Goal: Transaction & Acquisition: Book appointment/travel/reservation

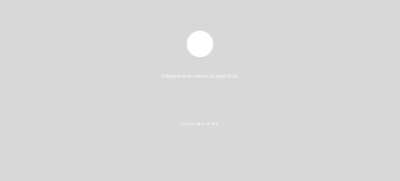
select select "pt"
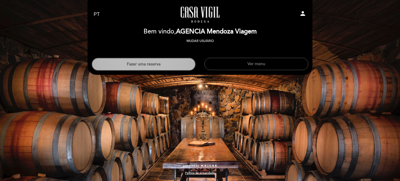
click at [170, 62] on button "Fazer uma reserva" at bounding box center [144, 64] width 104 height 13
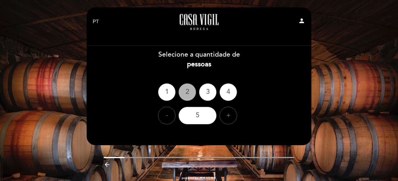
click at [182, 91] on div "2" at bounding box center [188, 92] width 18 height 18
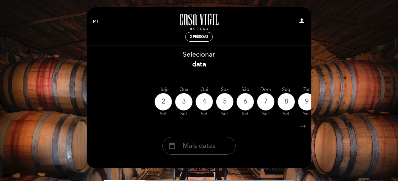
click at [213, 145] on span "Mais datas" at bounding box center [199, 146] width 33 height 10
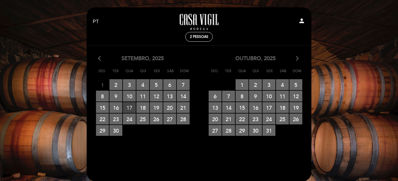
click at [130, 108] on span "17 RESERVAS DISPONÍVEIS" at bounding box center [129, 107] width 13 height 11
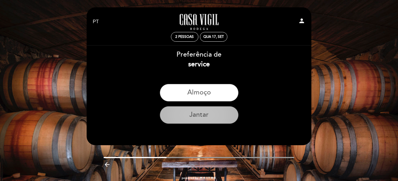
click at [208, 115] on button "Jantar" at bounding box center [199, 115] width 79 height 18
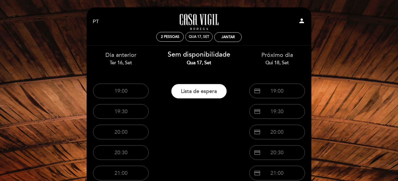
click at [198, 35] on div "Qua 17, set" at bounding box center [199, 37] width 20 height 4
select select "? undefined:undefined ?"
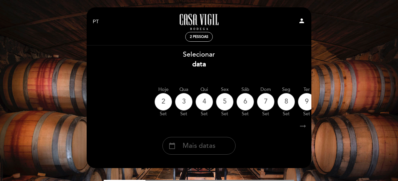
click at [202, 147] on span "Mais datas" at bounding box center [199, 146] width 33 height 10
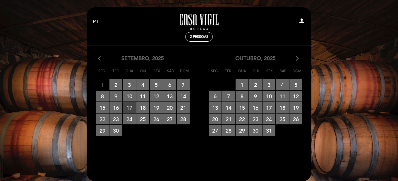
click at [134, 108] on span "17 RESERVAS DISPONÍVEIS" at bounding box center [129, 107] width 13 height 11
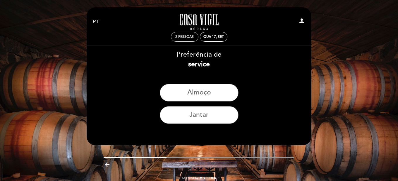
click at [177, 35] on span "2 pessoas" at bounding box center [184, 37] width 18 height 4
